Goal: Find specific page/section: Find specific page/section

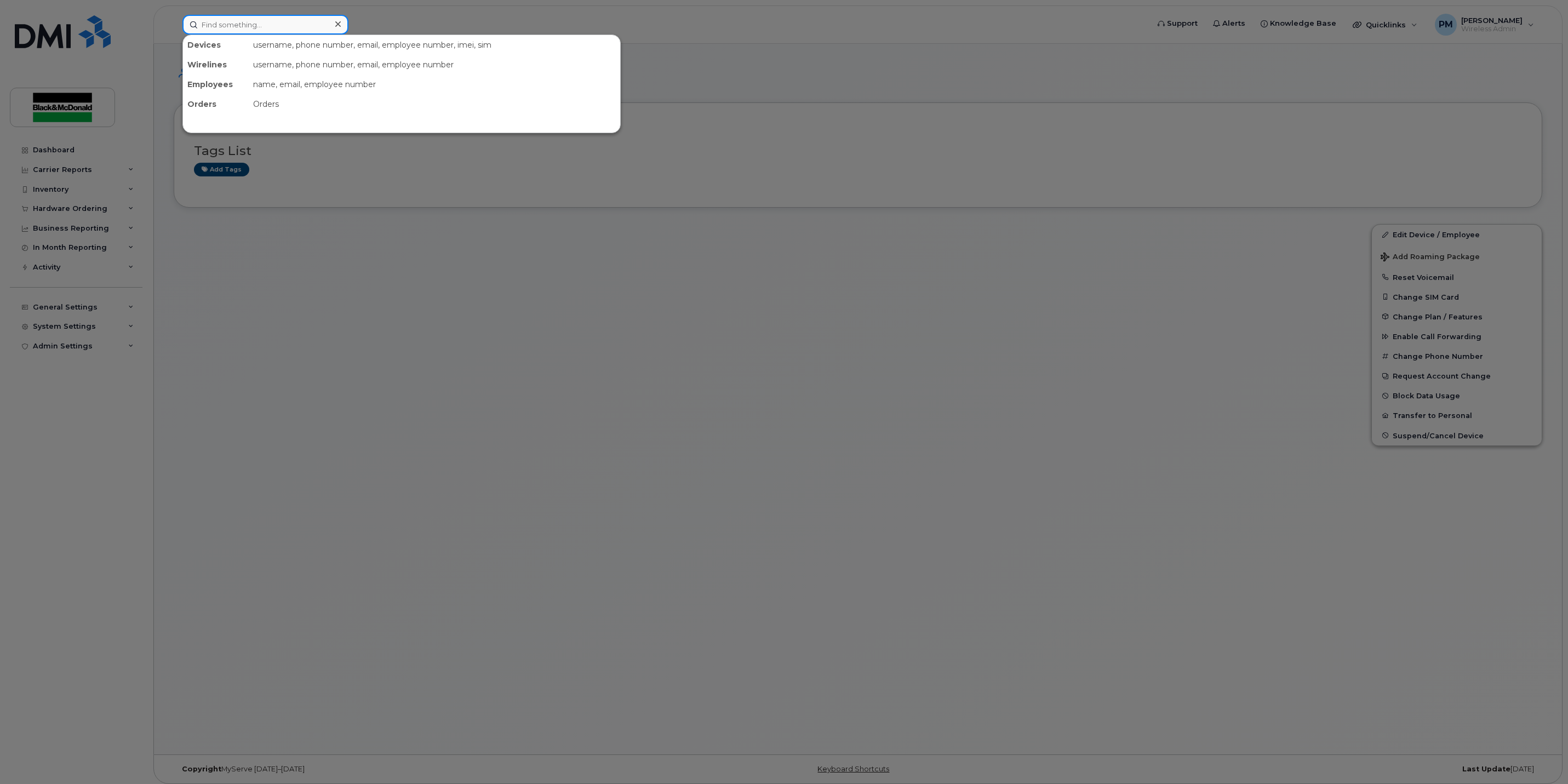
click at [302, 20] on input at bounding box center [265, 24] width 166 height 20
type input "[PERSON_NAME]"
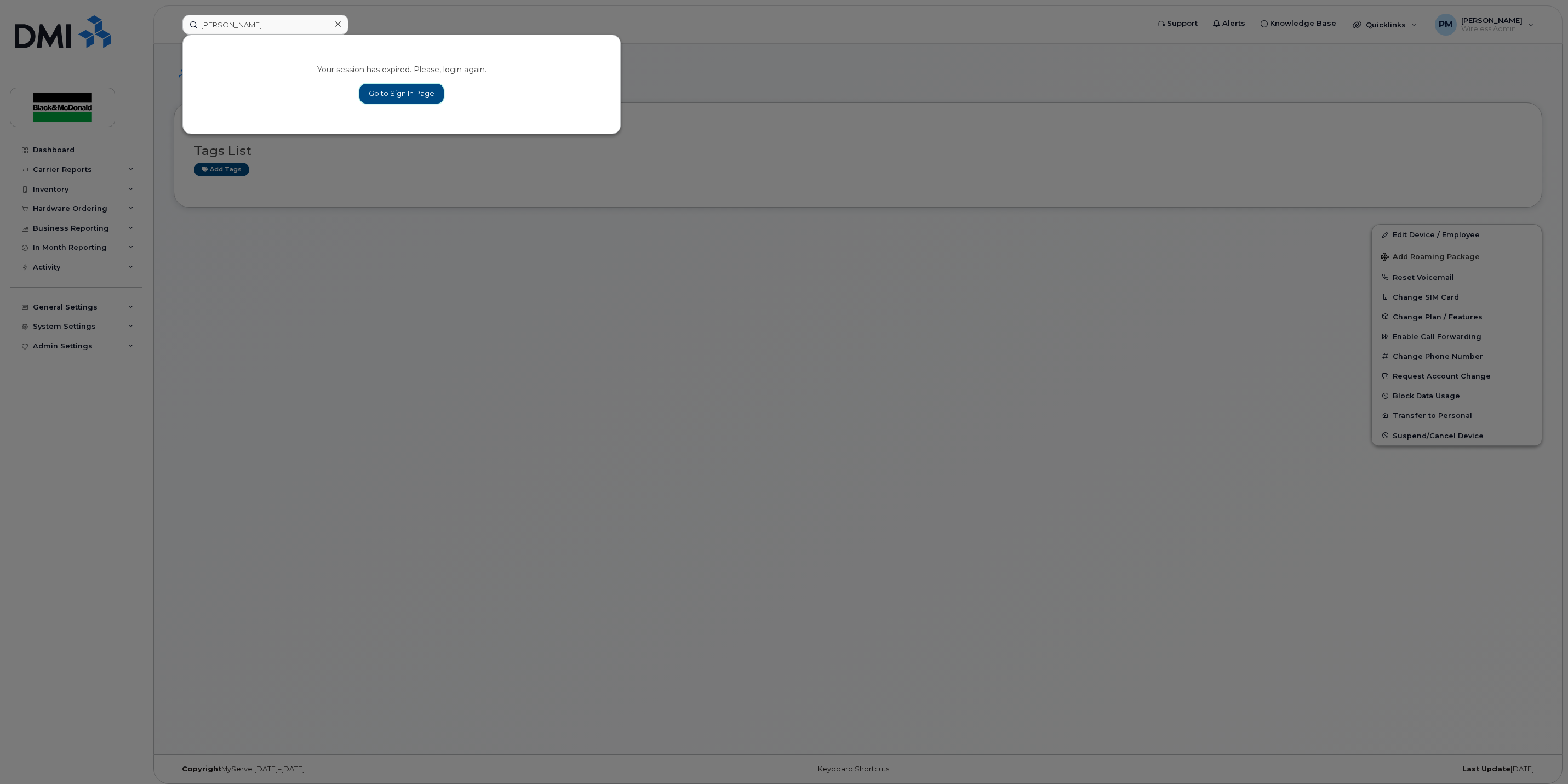
click at [417, 97] on link "Go to Sign In Page" at bounding box center [402, 93] width 84 height 20
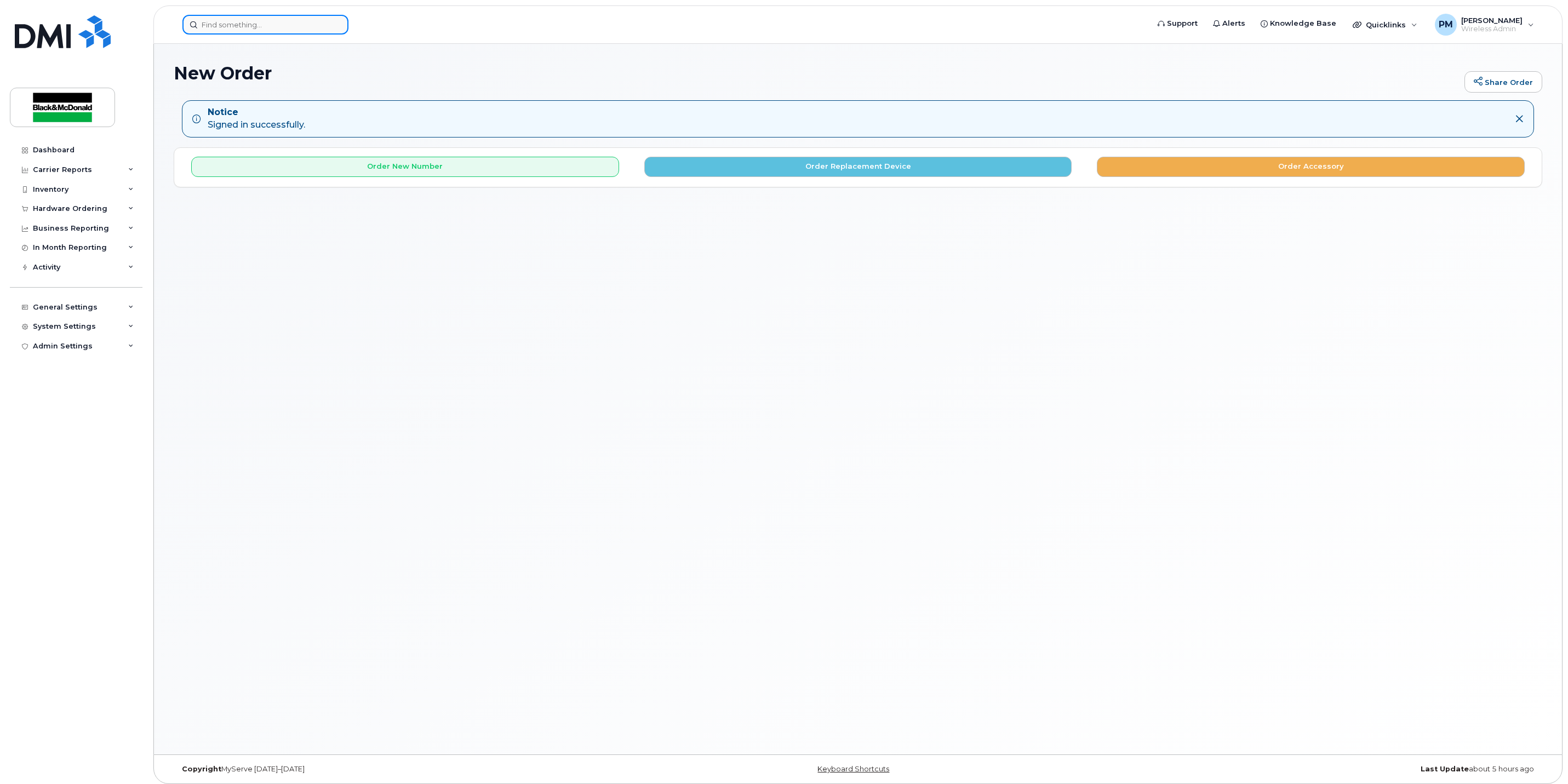
click at [319, 30] on input at bounding box center [265, 24] width 166 height 20
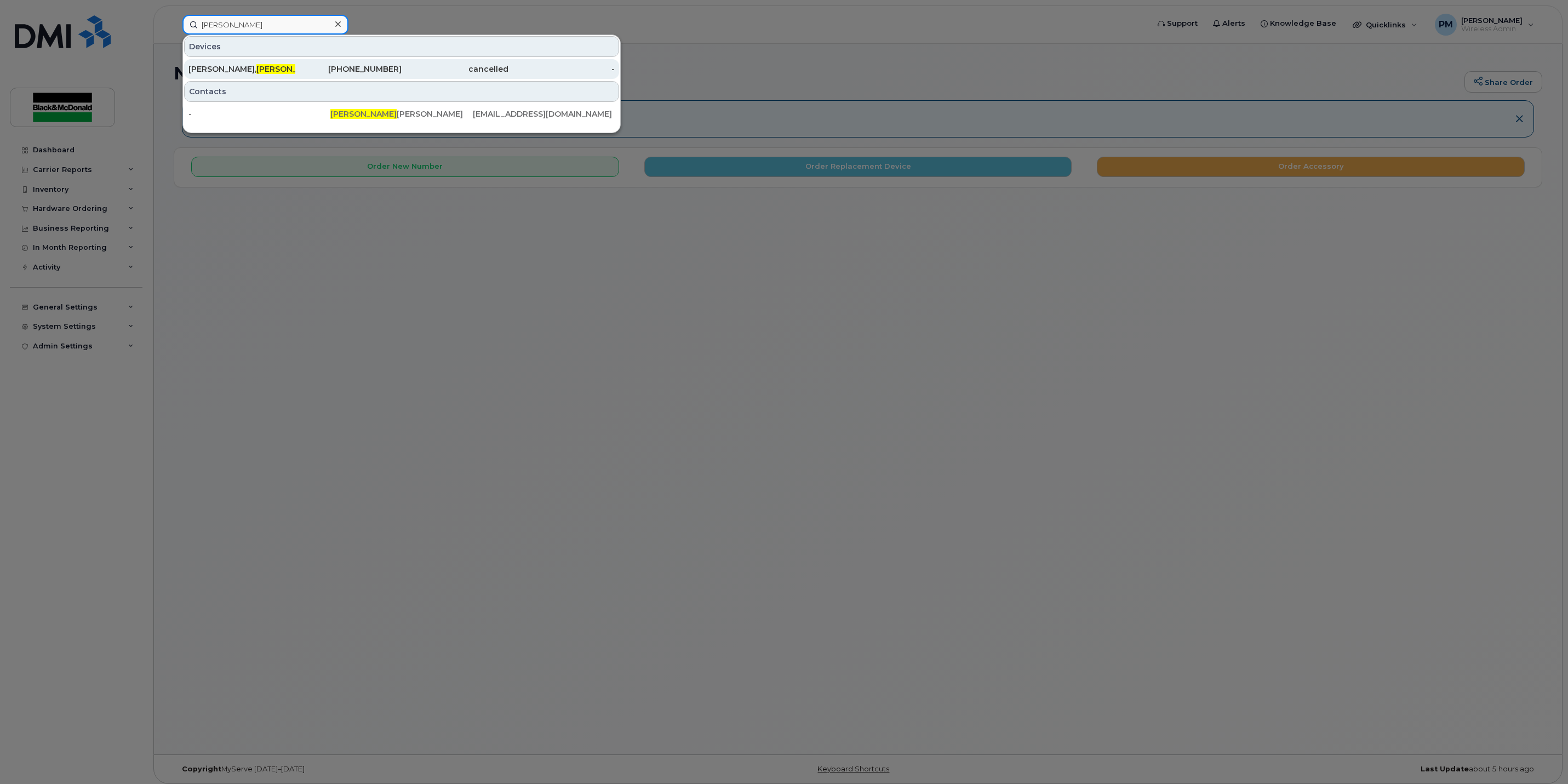
type input "Christine"
click at [386, 65] on div "519-373-7072" at bounding box center [349, 69] width 107 height 11
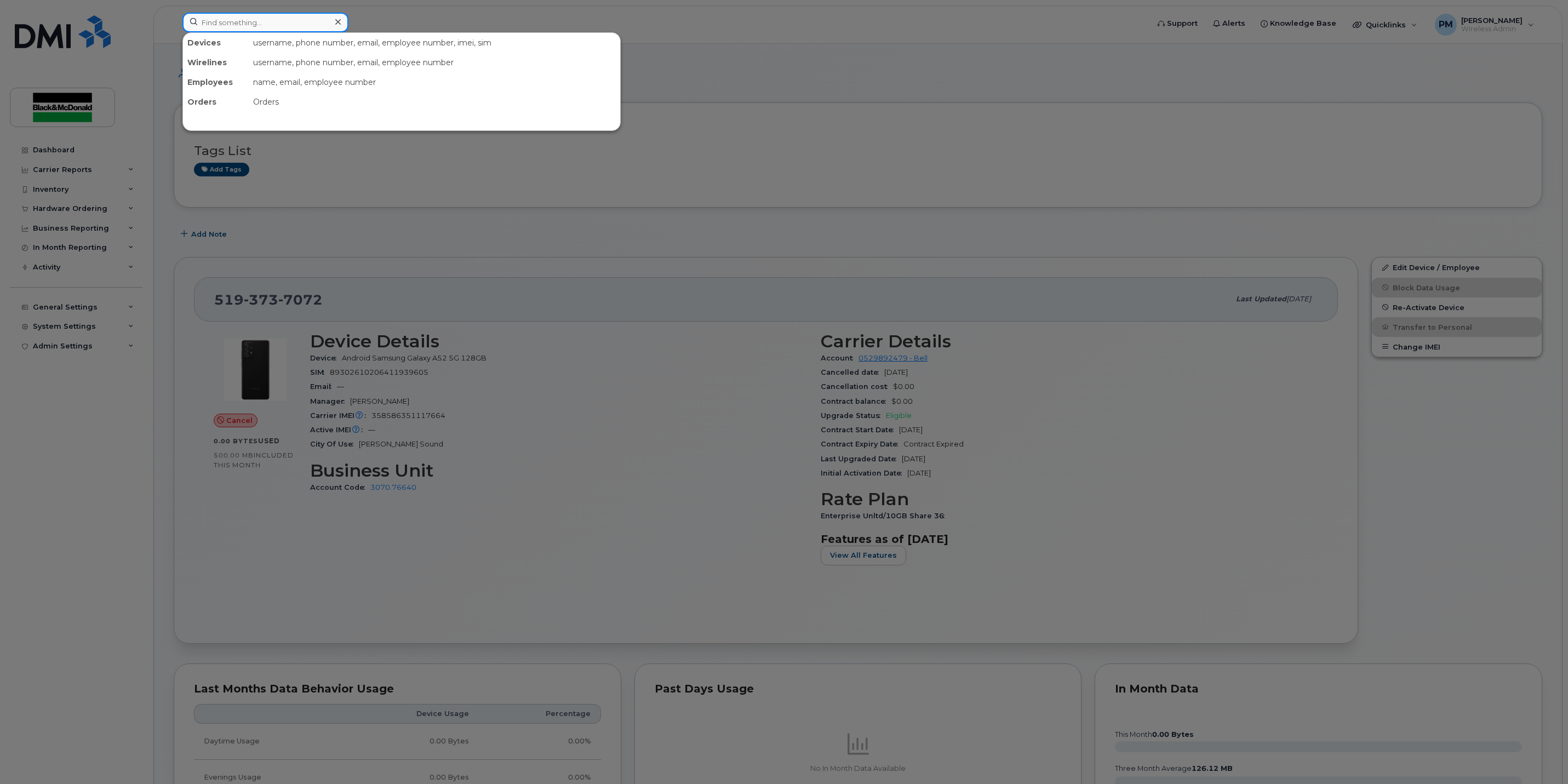
click at [239, 30] on input at bounding box center [265, 22] width 166 height 20
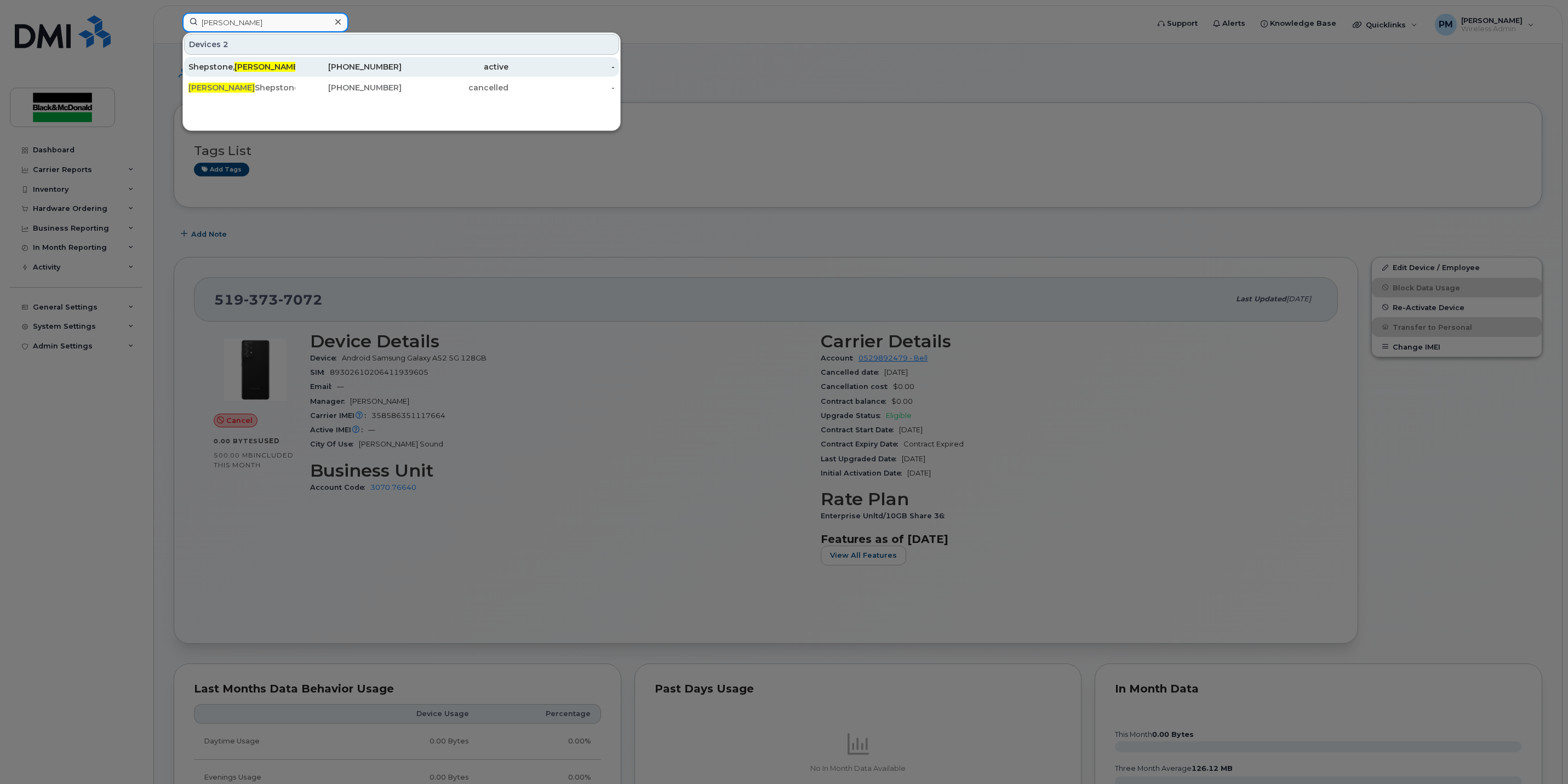
type input "[PERSON_NAME]"
click at [328, 71] on div "[PHONE_NUMBER]" at bounding box center [349, 67] width 107 height 11
